Goal: Task Accomplishment & Management: Complete application form

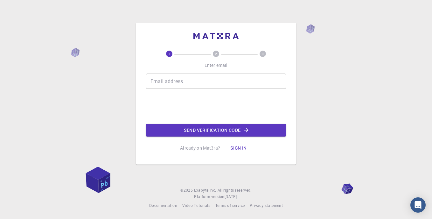
click at [210, 85] on input "Email address" at bounding box center [216, 80] width 140 height 15
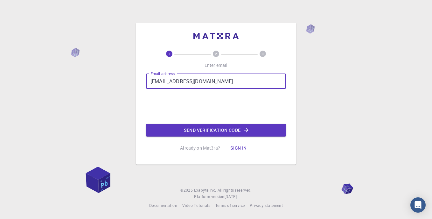
type input "[EMAIL_ADDRESS][DOMAIN_NAME]"
click at [190, 128] on button "Send verification code" at bounding box center [216, 130] width 140 height 13
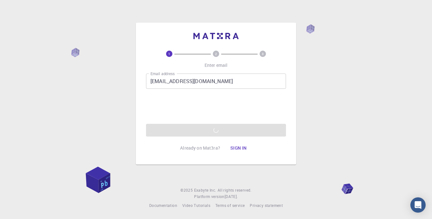
drag, startPoint x: 223, startPoint y: 134, endPoint x: 211, endPoint y: 124, distance: 14.9
click at [223, 134] on div "Email address [EMAIL_ADDRESS][DOMAIN_NAME] Email address 0cAFcWeA79cvLaS6vIZc1M…" at bounding box center [216, 104] width 140 height 63
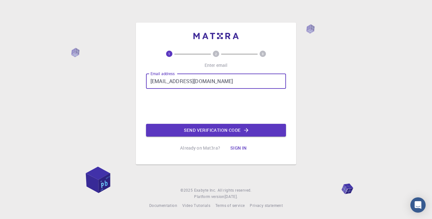
type input "[EMAIL_ADDRESS][DOMAIN_NAME]"
click at [191, 124] on button "Send verification code" at bounding box center [216, 130] width 140 height 13
